Goal: Contribute content: Add original content to the website for others to see

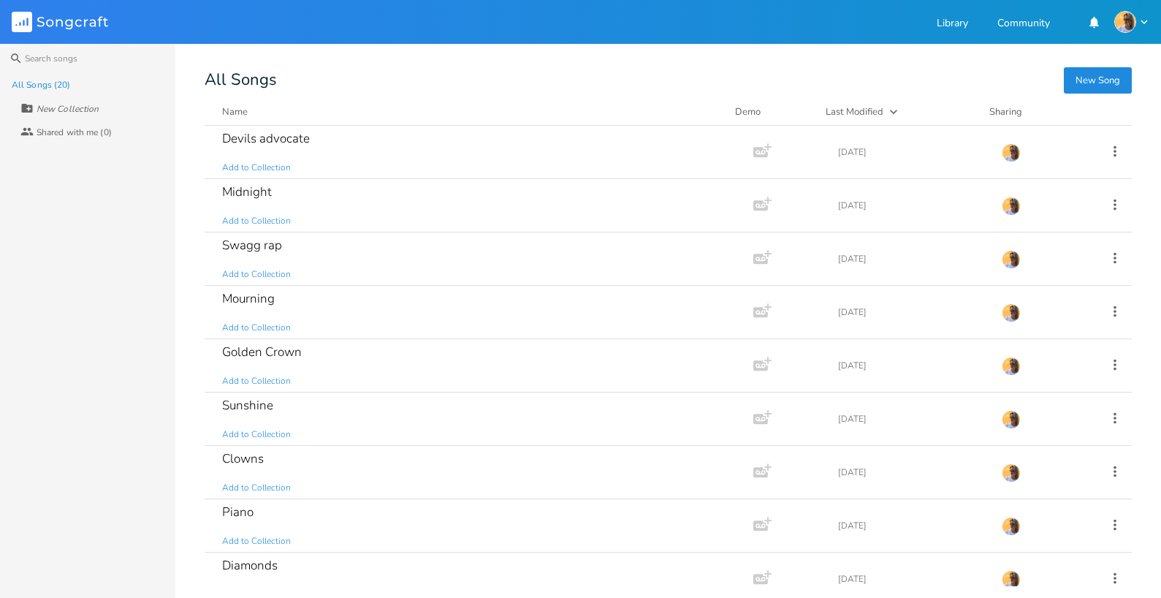
click at [876, 22] on icon "button" at bounding box center [1144, 21] width 13 height 13
click at [876, 73] on div "All Songs" at bounding box center [669, 80] width 928 height 14
click at [876, 81] on button "New Song" at bounding box center [1098, 80] width 68 height 26
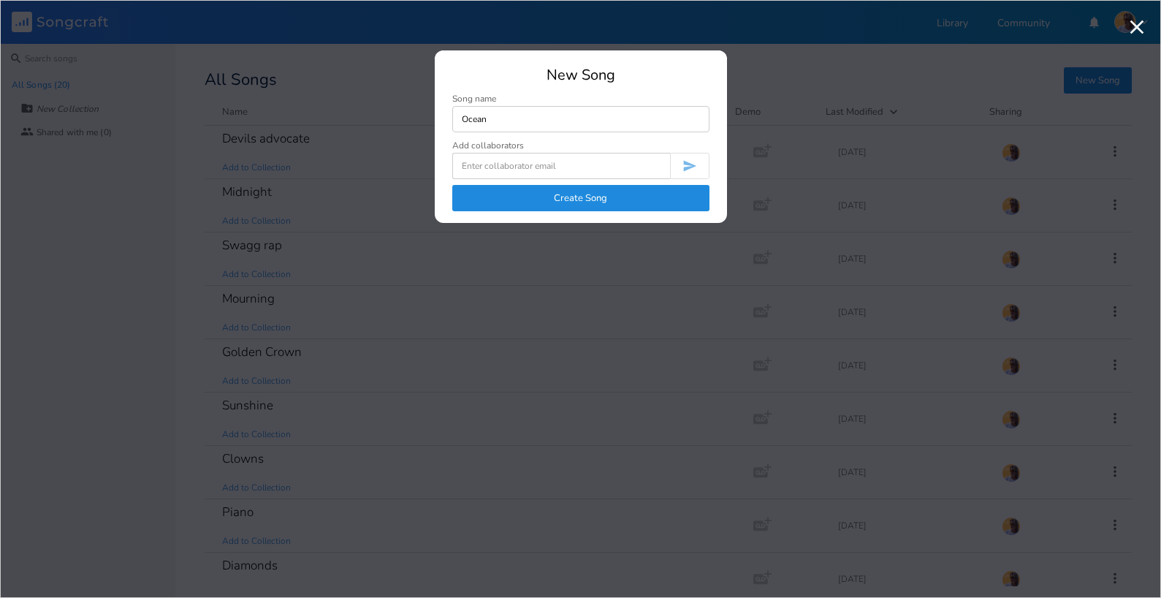
type input "Ocean"
click at [591, 202] on button "Create Song" at bounding box center [580, 198] width 257 height 26
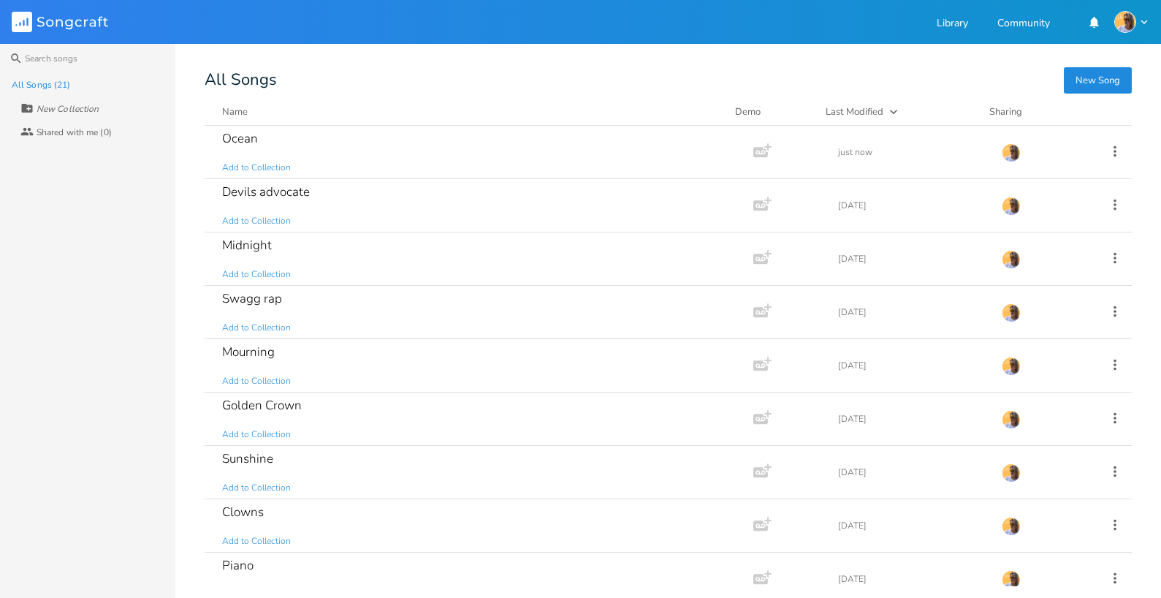
click at [349, 69] on div "Search All Songs (21) New Collection Collaborators Shared with me (0) New Song …" at bounding box center [580, 321] width 1161 height 554
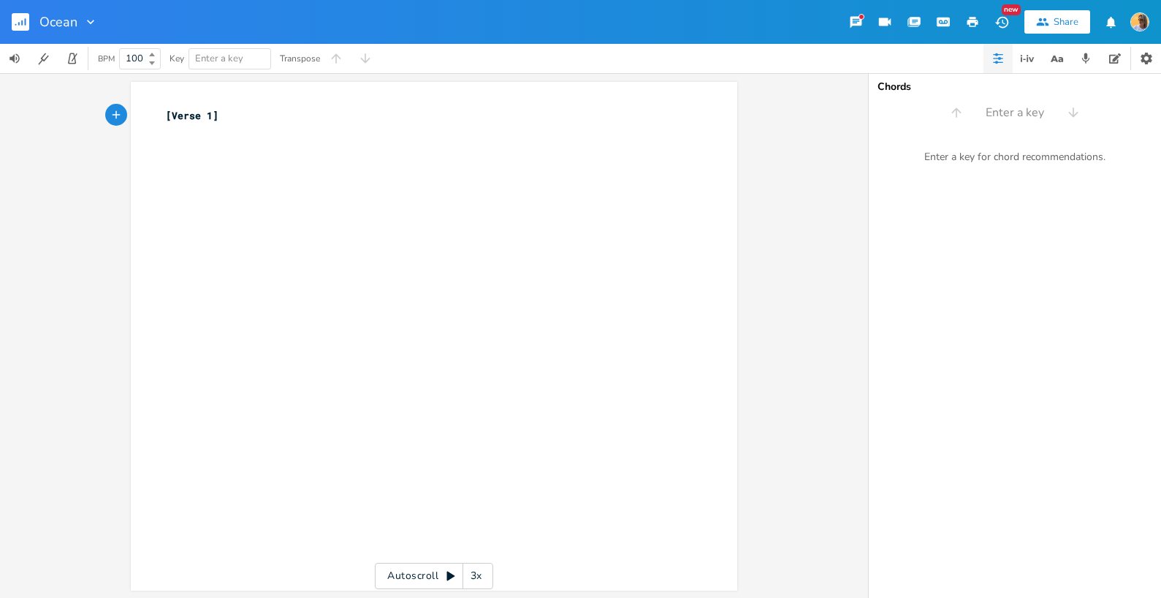
click at [463, 252] on div "xxxxxxxxxx [Verse 1] ​" at bounding box center [445, 350] width 564 height 490
click at [181, 153] on pre "​" at bounding box center [427, 160] width 528 height 15
click at [175, 194] on pre "​" at bounding box center [427, 191] width 528 height 15
click at [163, 142] on pre "​" at bounding box center [427, 146] width 528 height 15
click at [167, 197] on pre "​" at bounding box center [427, 191] width 528 height 15
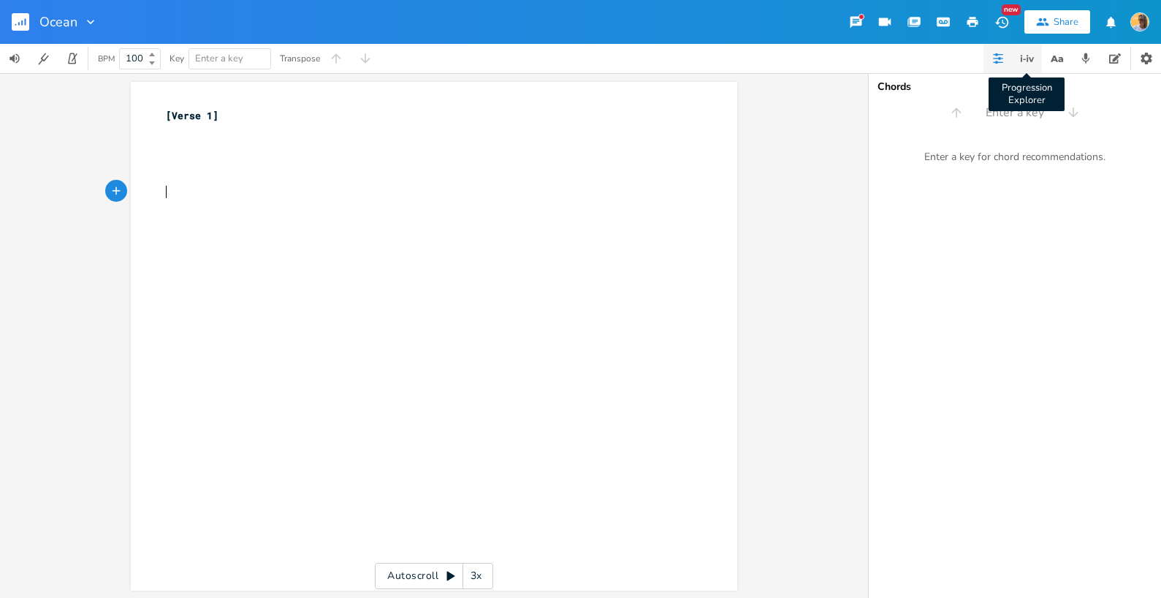
click at [876, 61] on button "Progression Explorer" at bounding box center [1027, 58] width 29 height 29
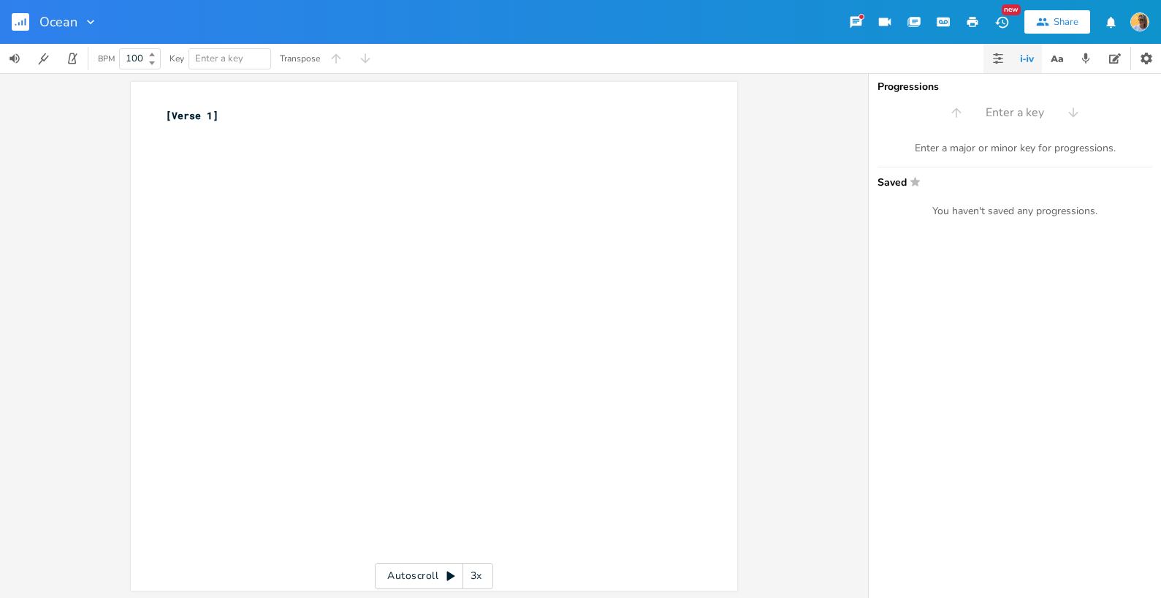
click at [876, 64] on button "button" at bounding box center [998, 58] width 29 height 29
click at [876, 69] on button "button" at bounding box center [1056, 58] width 29 height 29
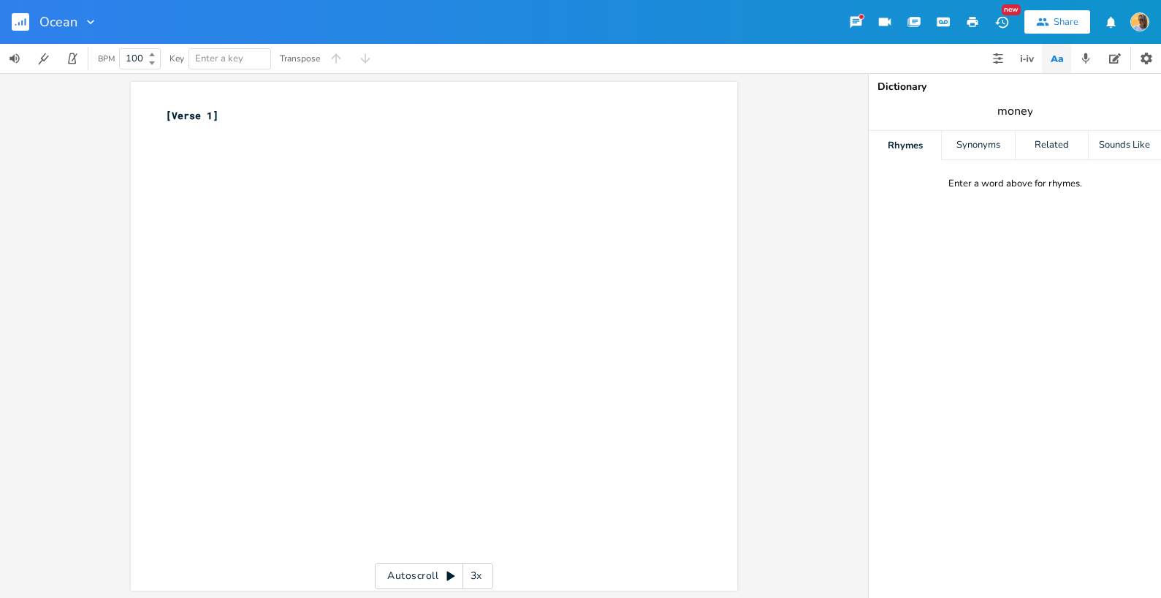
type input "money"
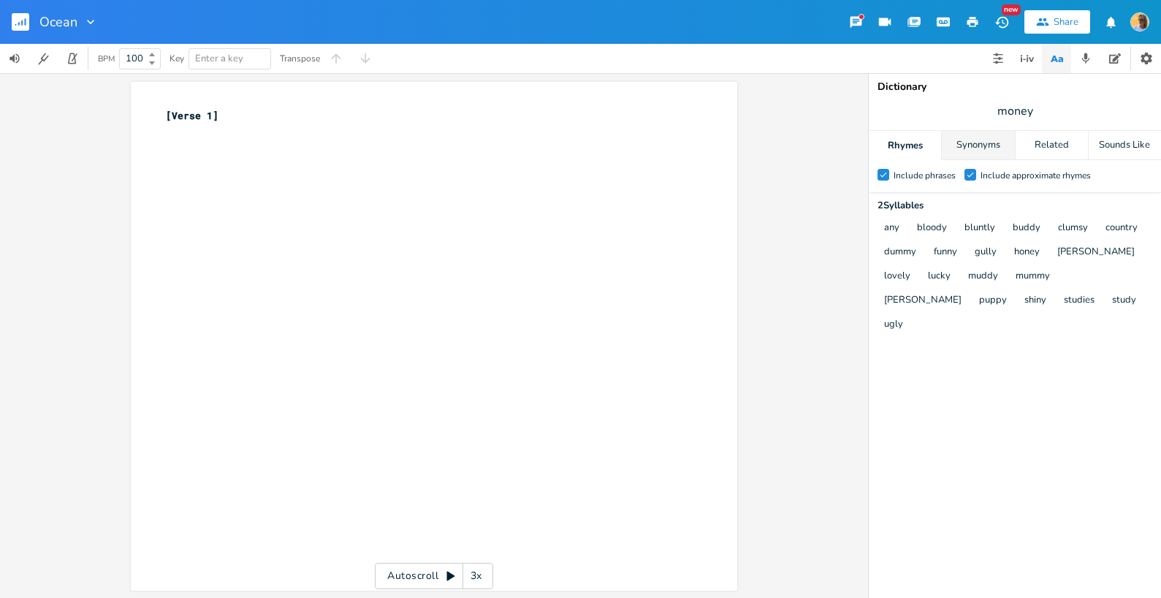
click at [876, 132] on div "Synonyms" at bounding box center [978, 145] width 72 height 29
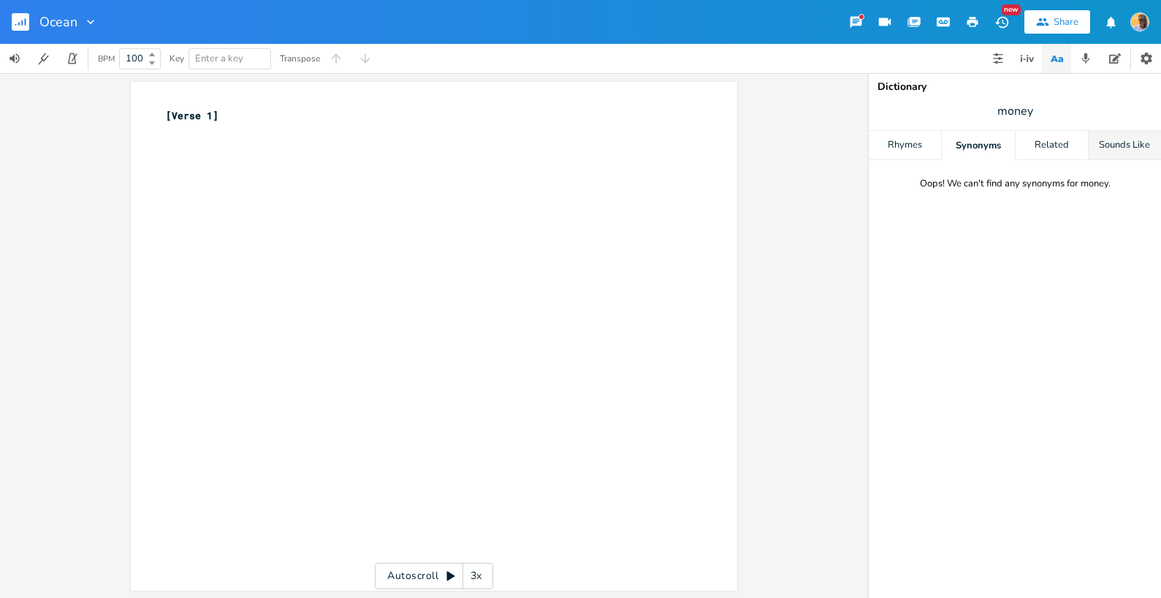
click at [876, 155] on div "Sounds Like" at bounding box center [1125, 145] width 72 height 29
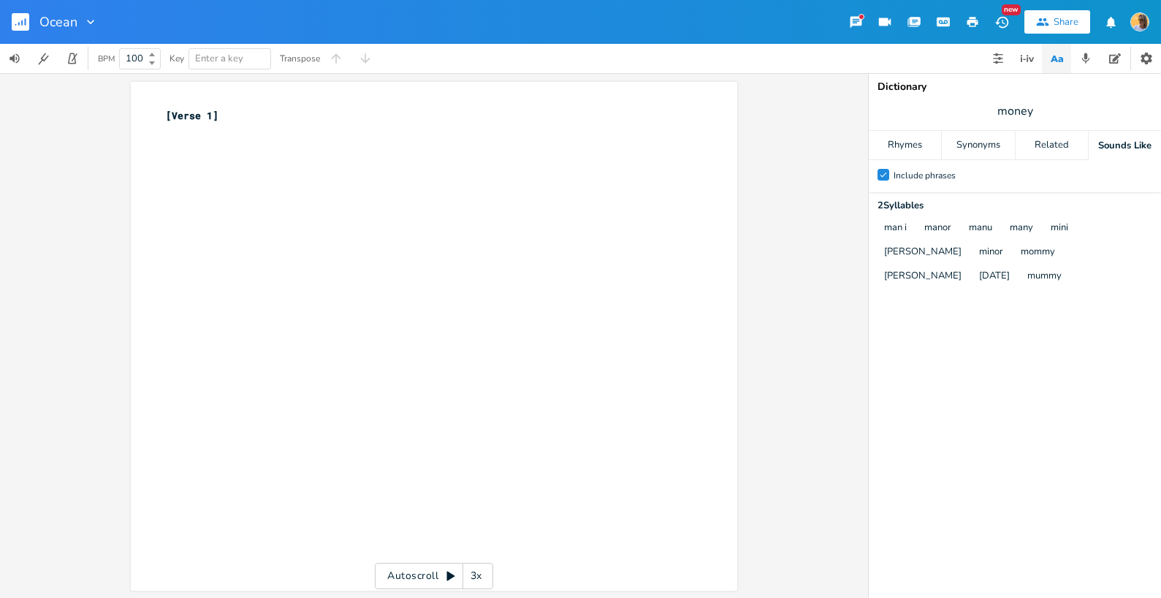
type textarea "money"
click at [876, 111] on span "money" at bounding box center [1015, 111] width 292 height 26
type input "Sunshine"
click at [876, 142] on div "Related" at bounding box center [1052, 145] width 72 height 29
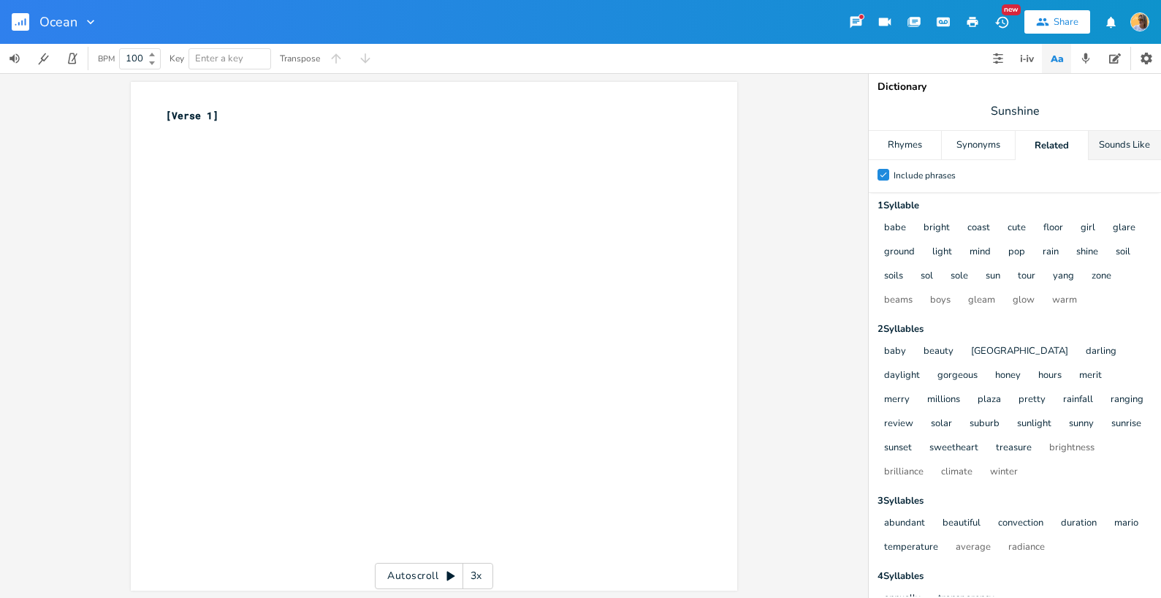
click at [876, 147] on div "Sounds Like" at bounding box center [1125, 145] width 72 height 29
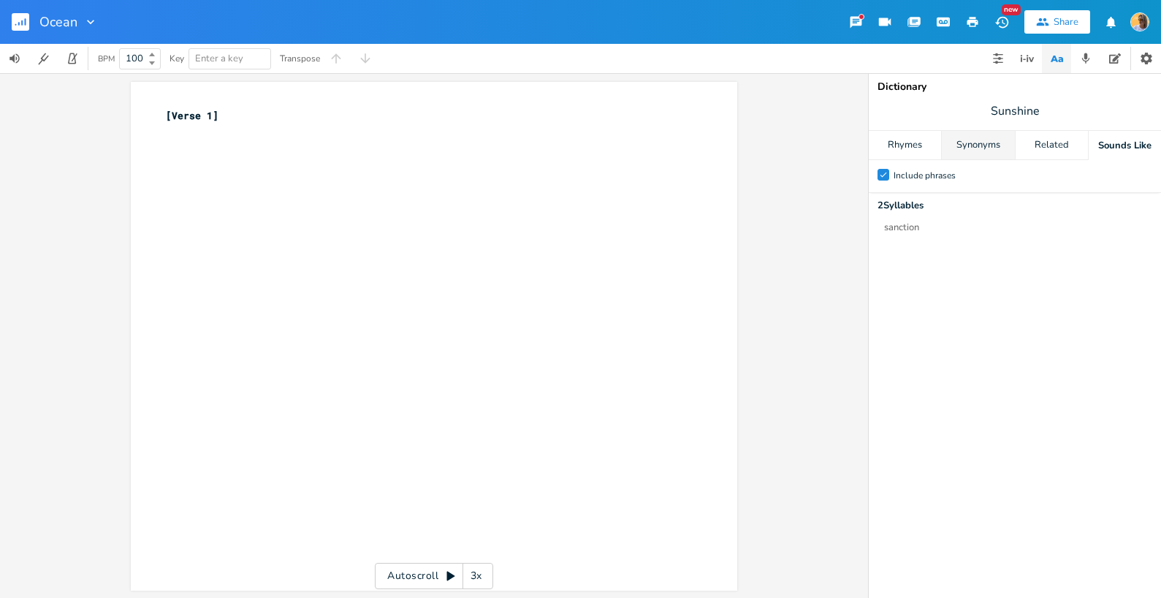
click at [876, 151] on div "Synonyms" at bounding box center [978, 145] width 72 height 29
click at [876, 145] on div "Rhymes" at bounding box center [905, 145] width 72 height 29
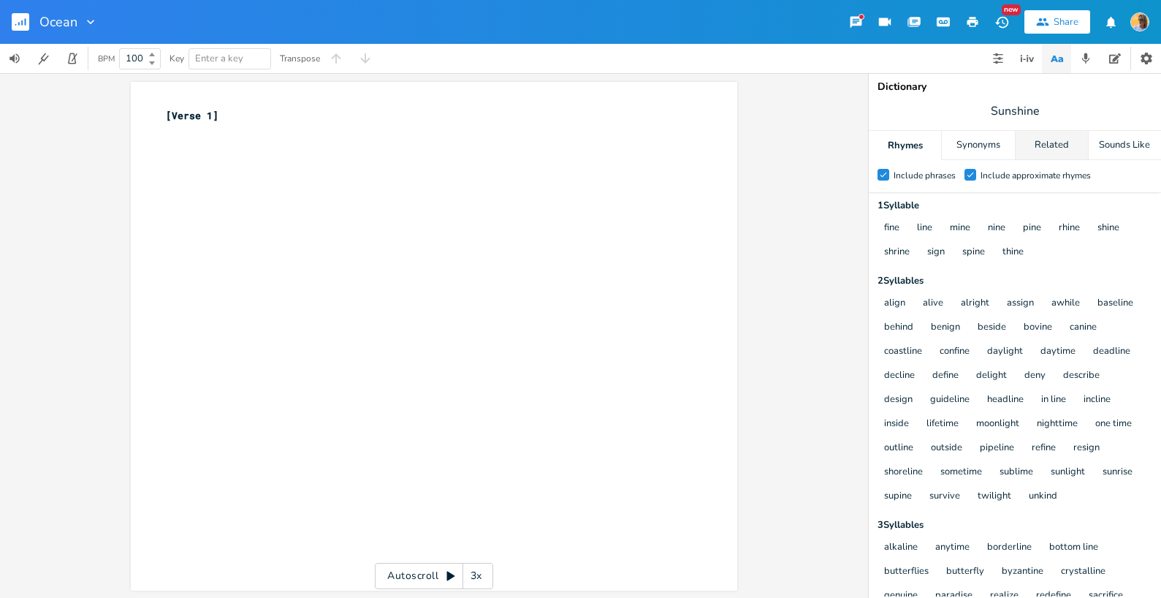
click at [876, 135] on div "Related" at bounding box center [1052, 145] width 72 height 29
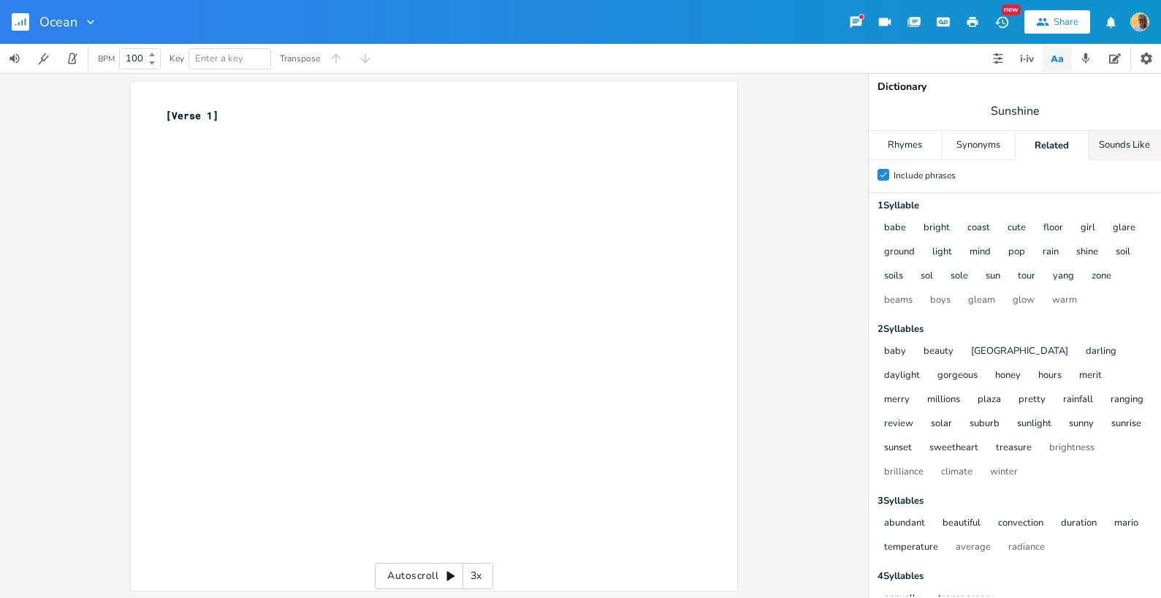
click at [876, 145] on div "Sounds Like" at bounding box center [1125, 145] width 72 height 29
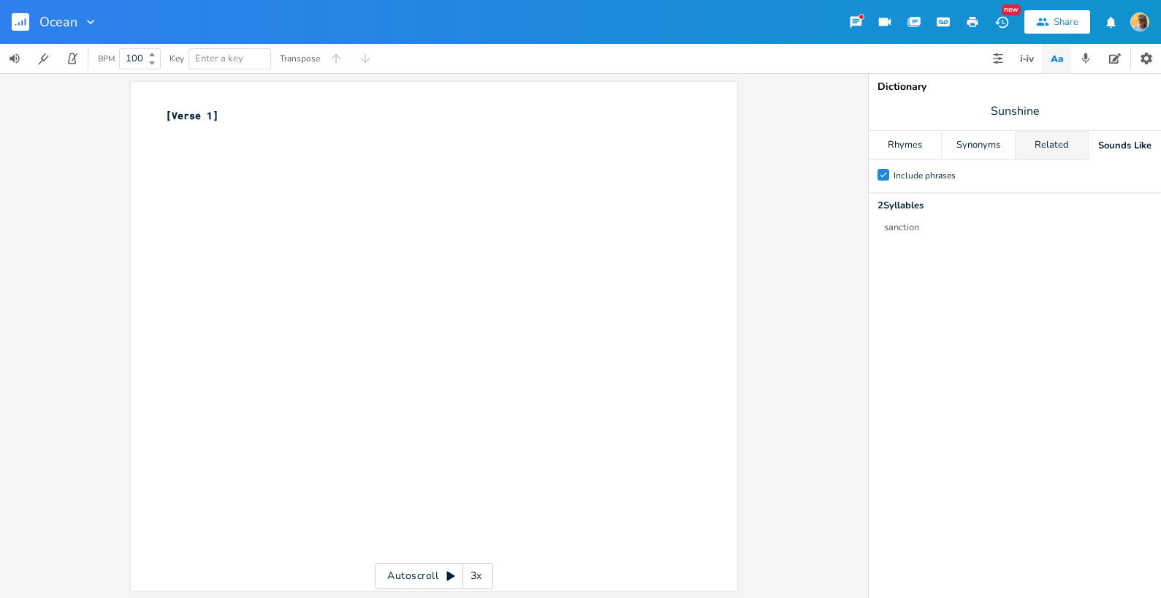
click at [876, 145] on div "Related" at bounding box center [1052, 145] width 72 height 29
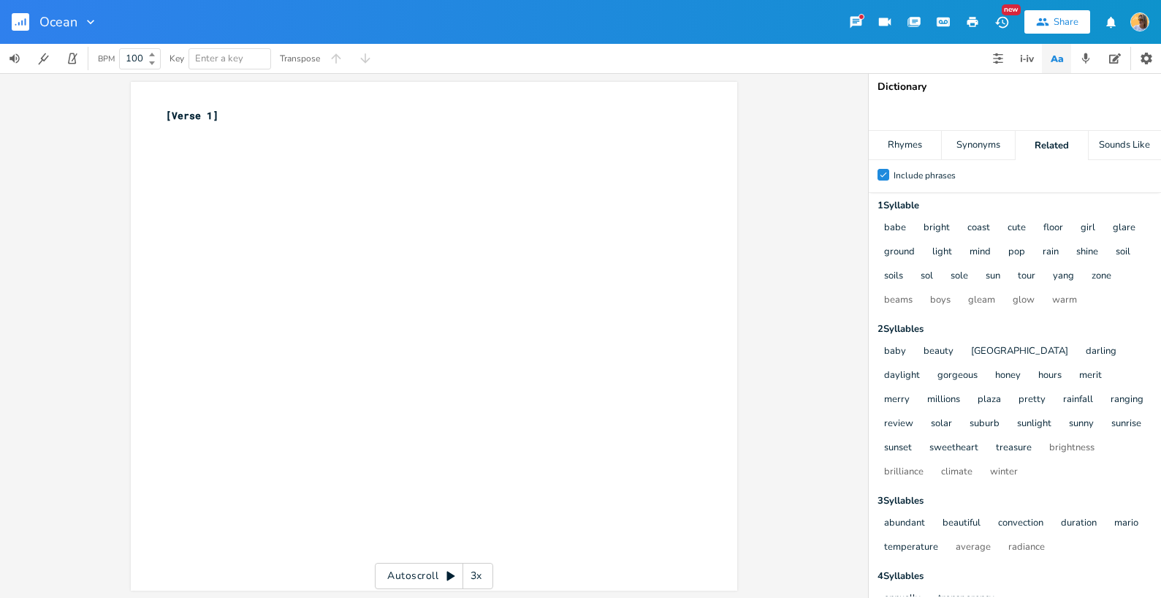
type input "v"
type input "bosses"
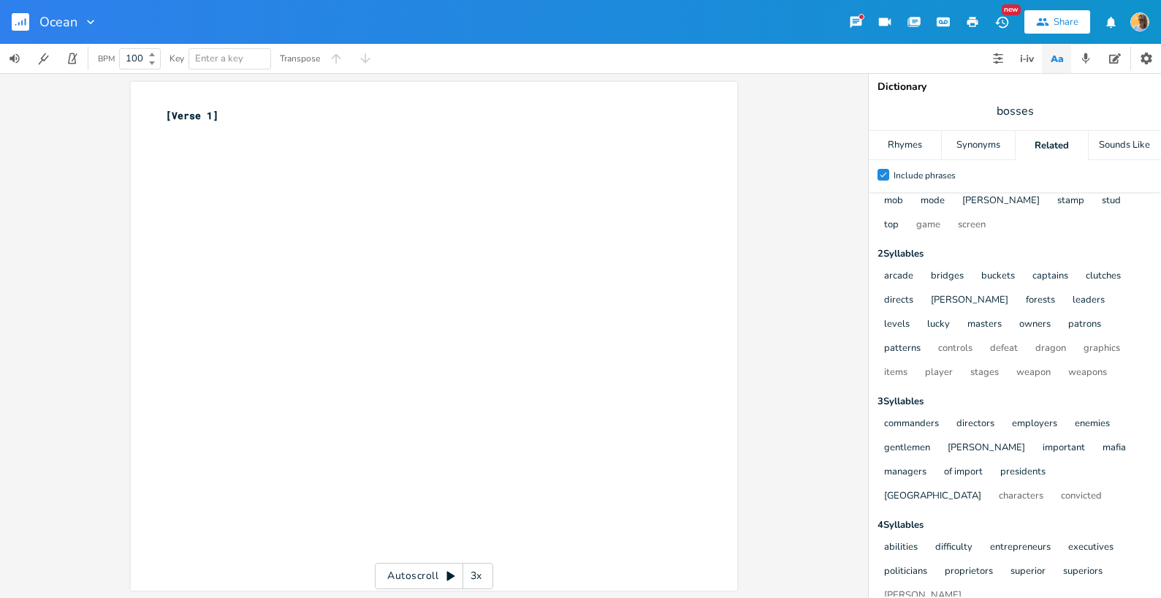
scroll to position [99, 0]
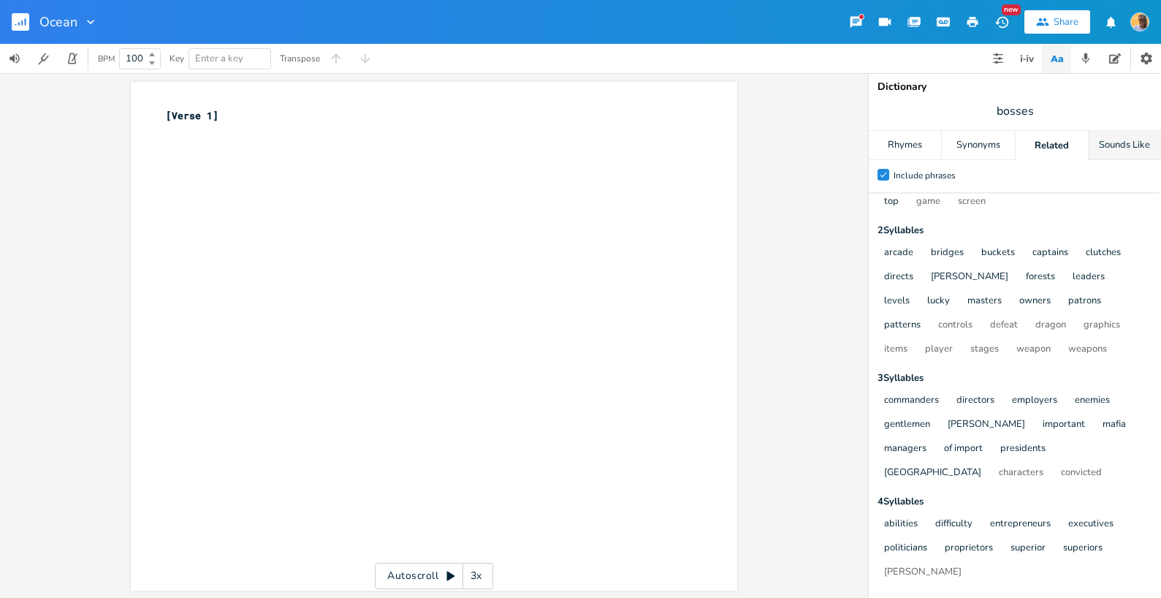
click at [876, 140] on div "Sounds Like" at bounding box center [1125, 145] width 72 height 29
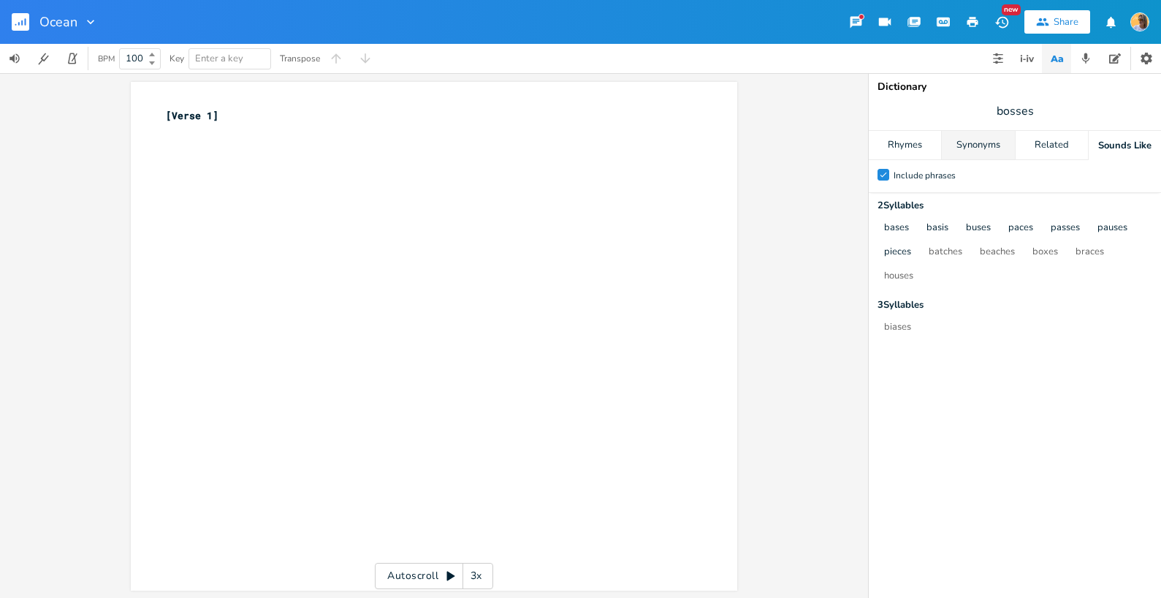
click at [876, 140] on div "Synonyms" at bounding box center [978, 145] width 72 height 29
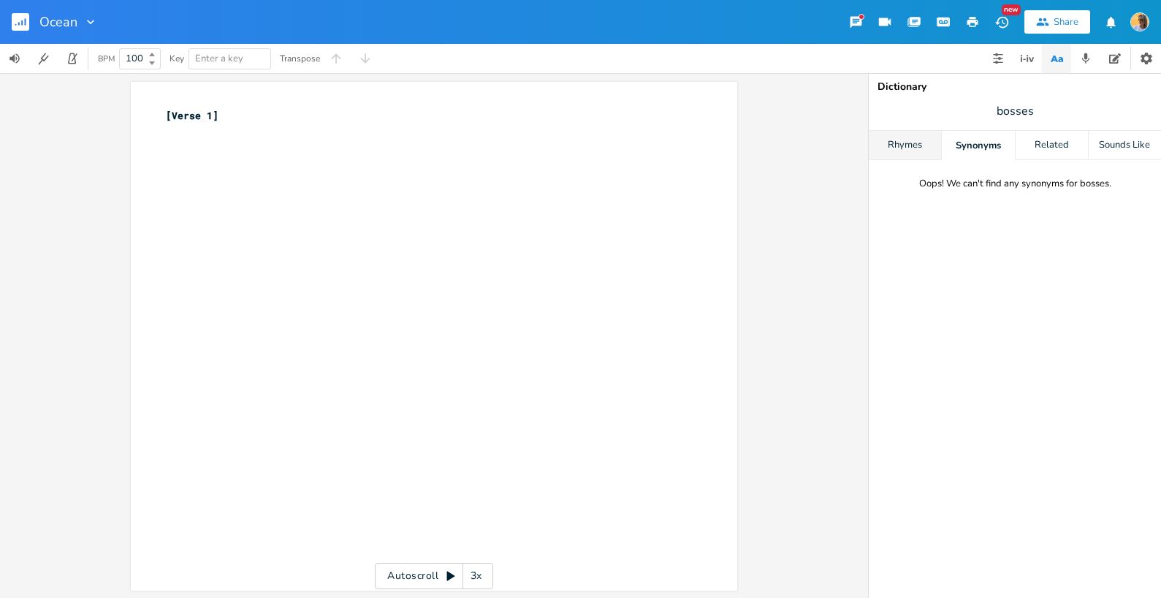
click at [876, 145] on div "Rhymes" at bounding box center [905, 145] width 72 height 29
